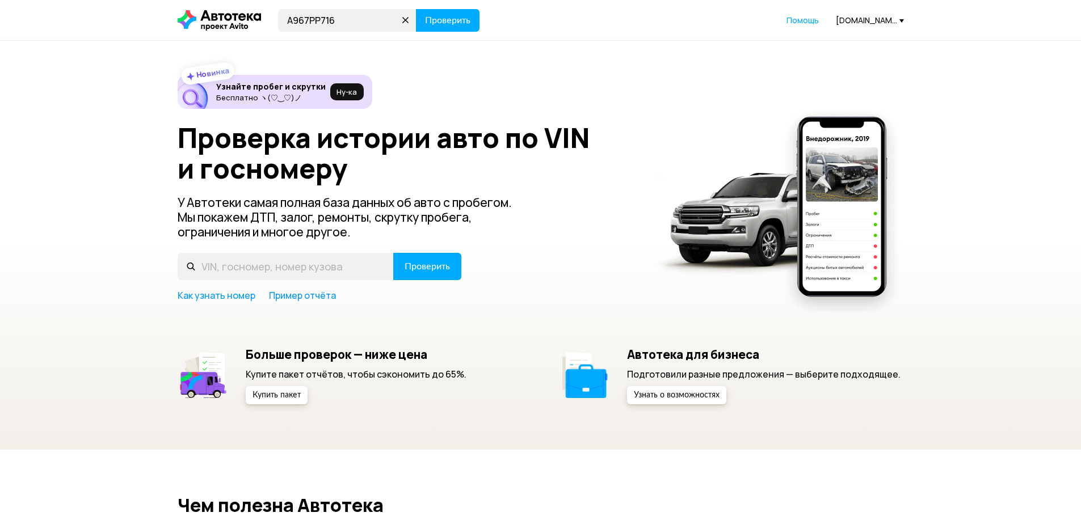
type input "А967РР716"
click at [454, 33] on header "А967РР716 Проверить Помощь [DOMAIN_NAME][EMAIL_ADDRESS][DOMAIN_NAME]" at bounding box center [540, 20] width 1081 height 40
click at [455, 29] on button "Проверить" at bounding box center [448, 20] width 64 height 23
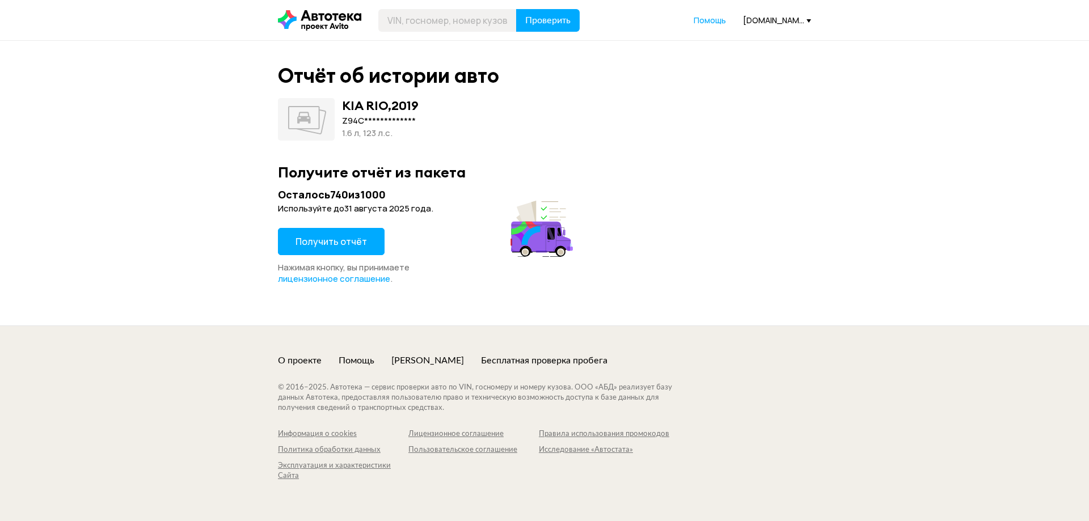
click at [232, 259] on div "**********" at bounding box center [544, 183] width 1089 height 285
click at [302, 239] on span "Получить отчёт" at bounding box center [331, 241] width 71 height 12
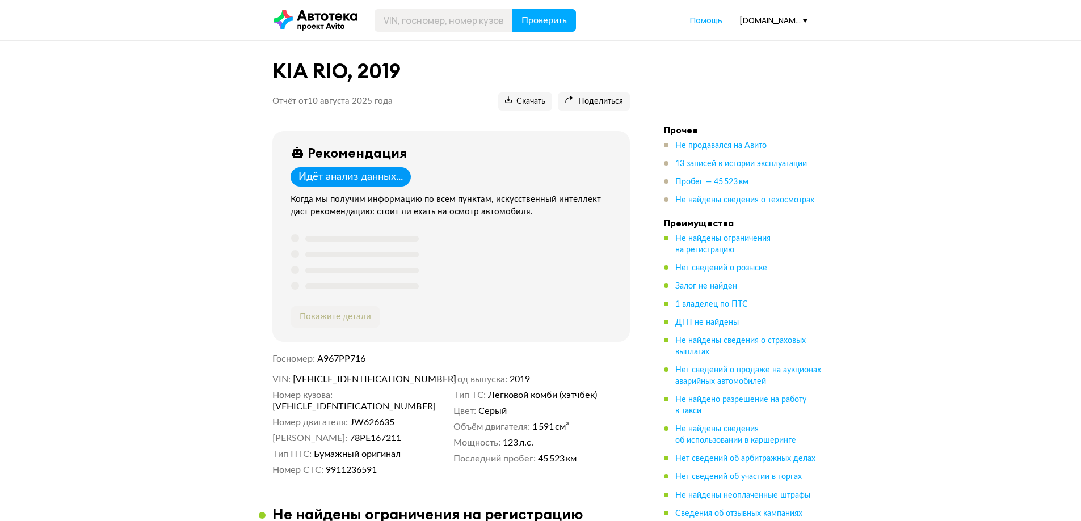
click at [713, 189] on ul "Не продавался на Авито 13 записей в истории эксплуатации Пробег — 45 523 км Не …" at bounding box center [743, 173] width 159 height 66
click at [713, 186] on span "Пробег — 45 523 км" at bounding box center [711, 182] width 73 height 8
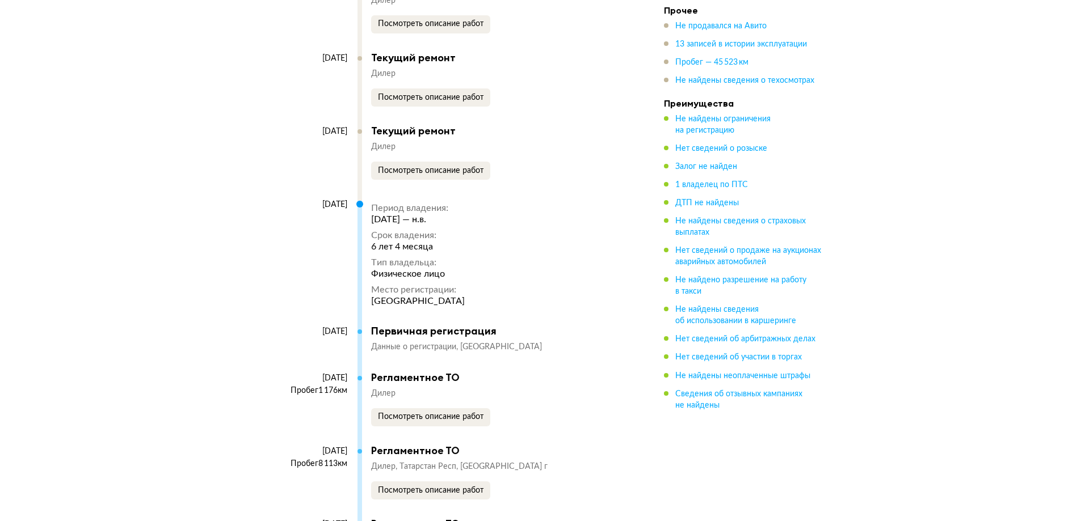
click at [724, 53] on ul "Не продавался на Авито 13 записей в истории эксплуатации Пробег — 45 523 км Не …" at bounding box center [743, 53] width 159 height 66
click at [722, 60] on span "Пробег — 45 523 км" at bounding box center [711, 62] width 73 height 8
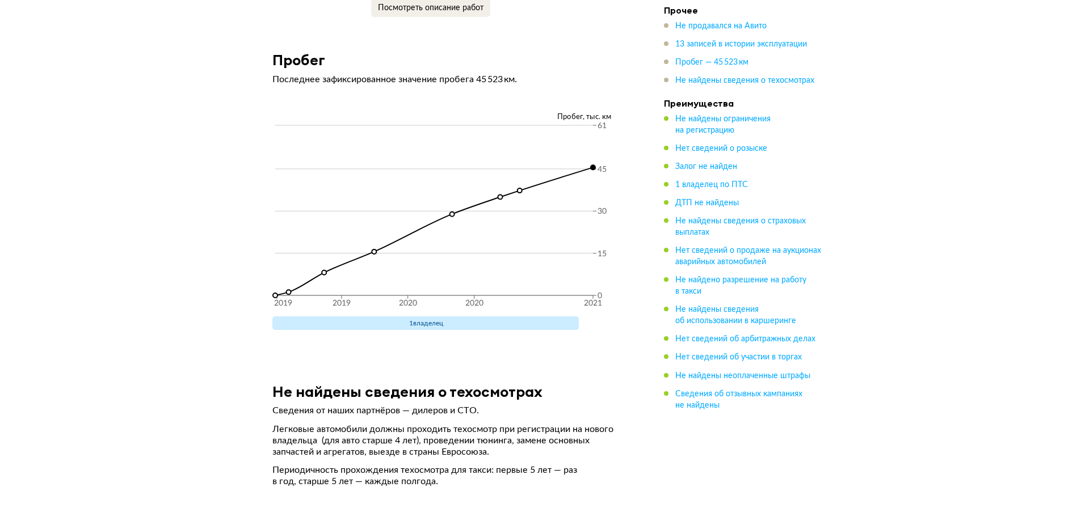
scroll to position [2830, 0]
click at [714, 48] on span "13 записей в истории эксплуатации" at bounding box center [741, 44] width 132 height 8
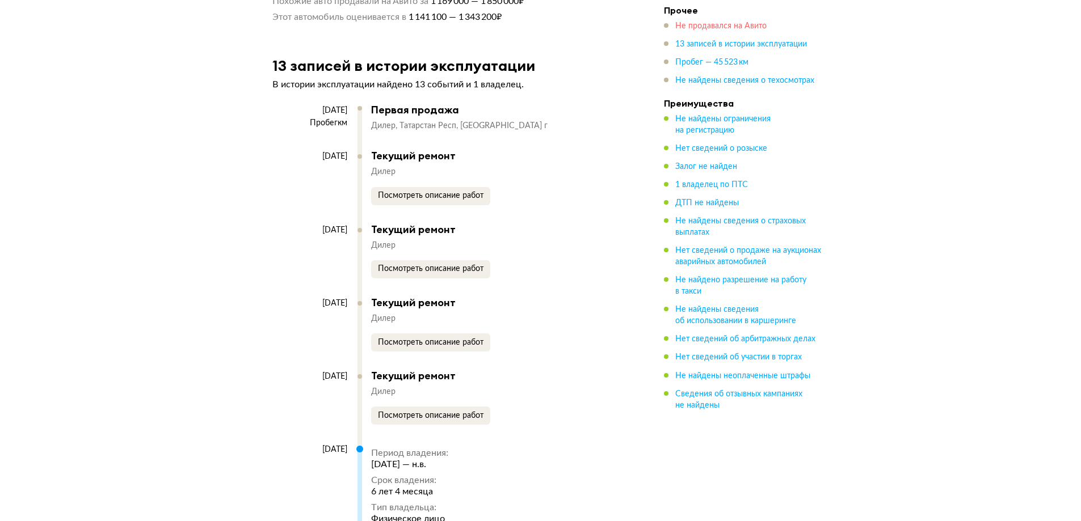
click at [715, 22] on span "Не продавался на Авито" at bounding box center [720, 26] width 91 height 8
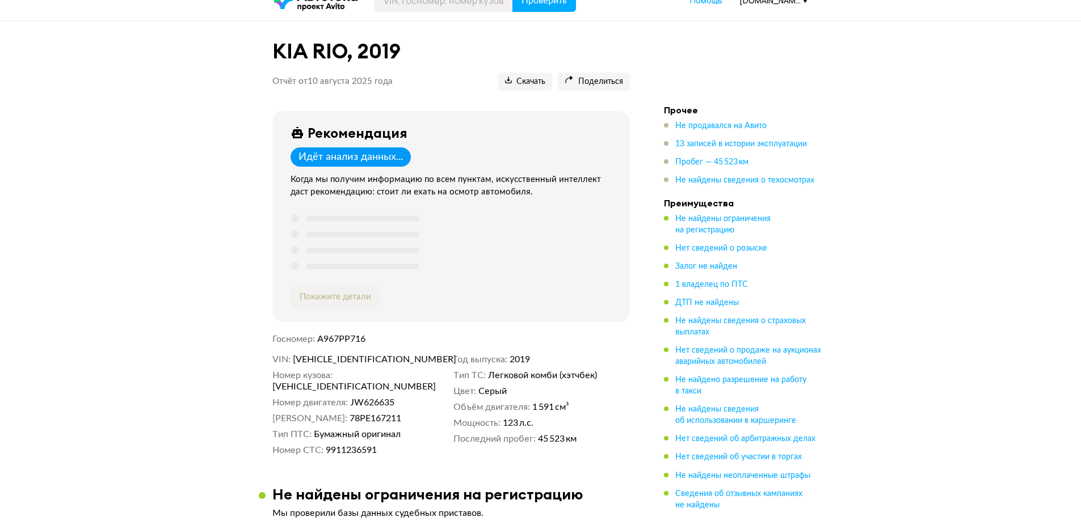
scroll to position [0, 0]
